Goal: Task Accomplishment & Management: Manage account settings

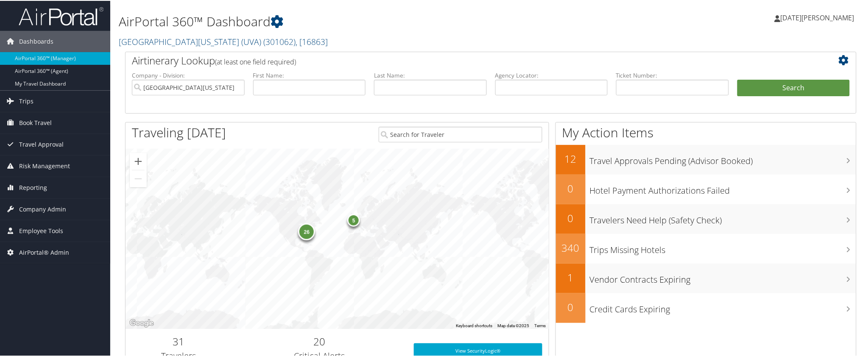
click at [131, 46] on small "[GEOGRAPHIC_DATA][US_STATE] (UVA) ( 301062 ) , [ 16863 ]" at bounding box center [223, 40] width 209 height 11
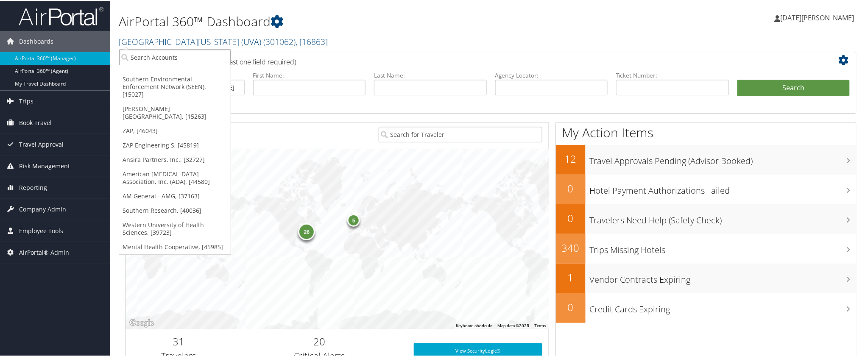
click at [149, 58] on input "search" at bounding box center [174, 57] width 111 height 16
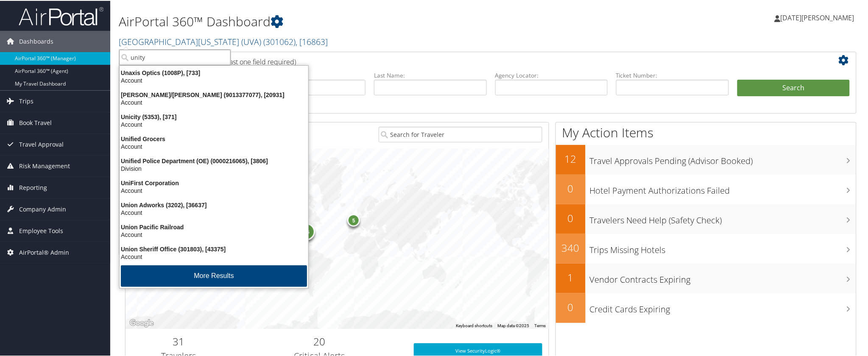
type input "unity"
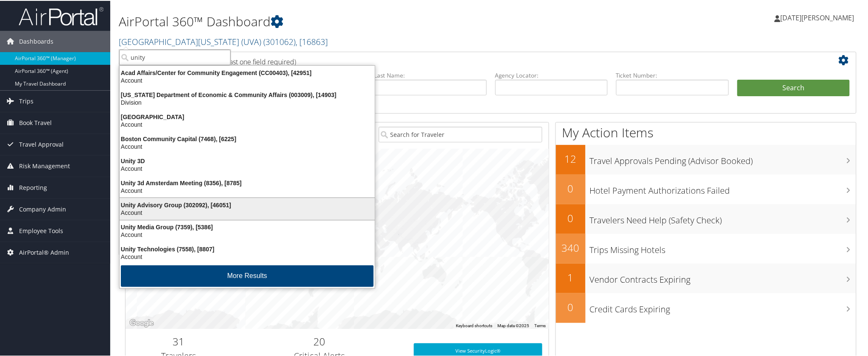
click at [164, 204] on div "Unity Advisory Group (302092), [46051]" at bounding box center [246, 204] width 265 height 8
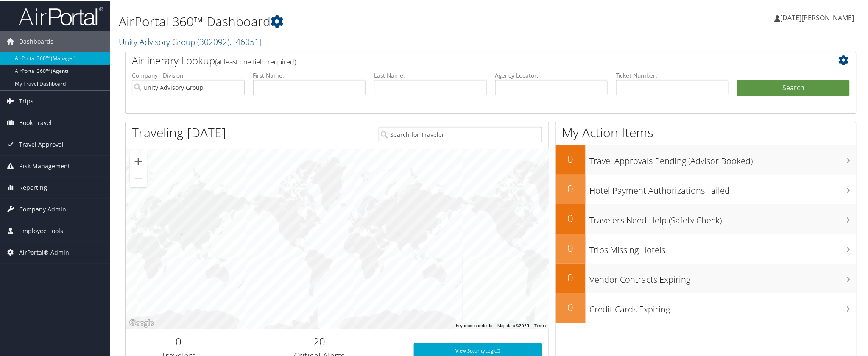
click at [45, 209] on span "Company Admin" at bounding box center [42, 208] width 47 height 21
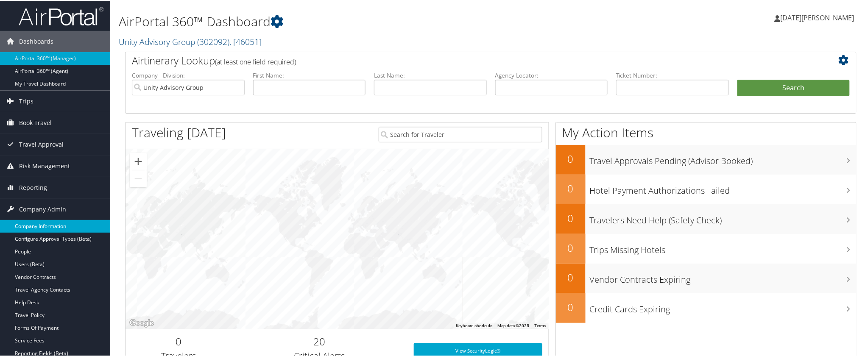
click at [45, 223] on link "Company Information" at bounding box center [55, 225] width 110 height 13
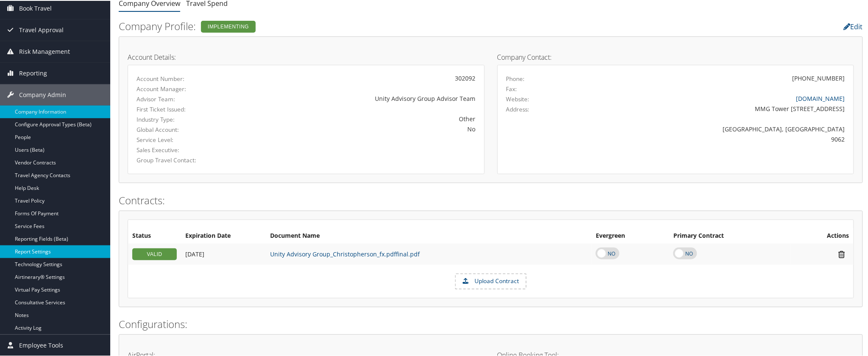
scroll to position [94, 0]
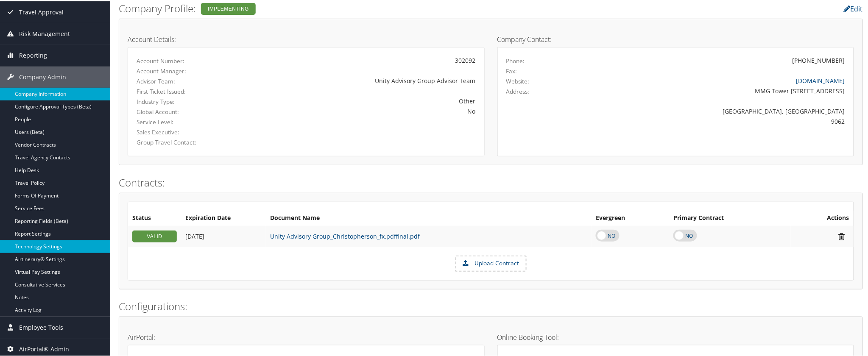
click at [45, 246] on link "Technology Settings" at bounding box center [55, 245] width 110 height 13
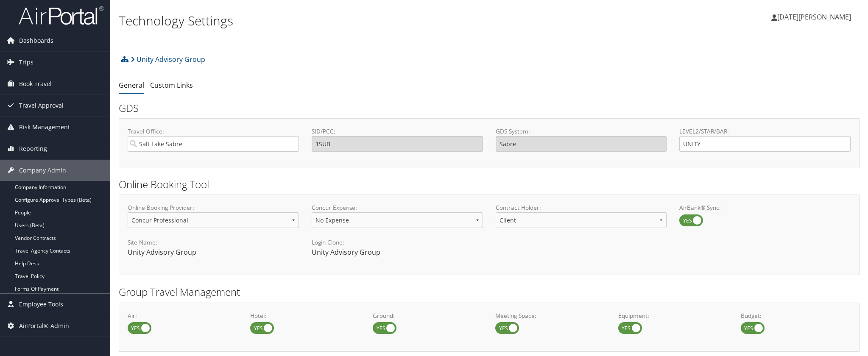
select select "4"
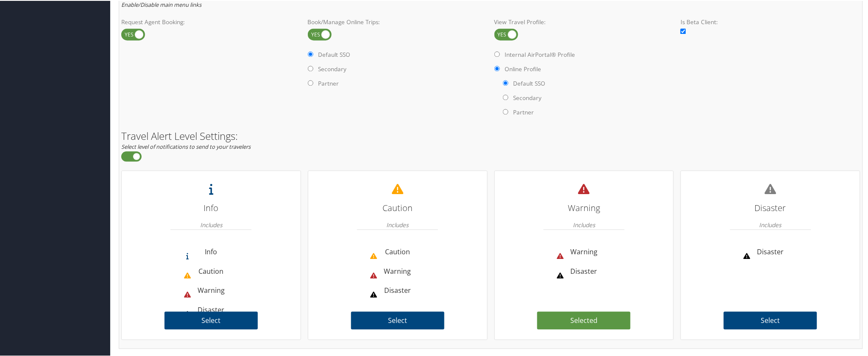
scroll to position [531, 0]
